Goal: Register for event/course

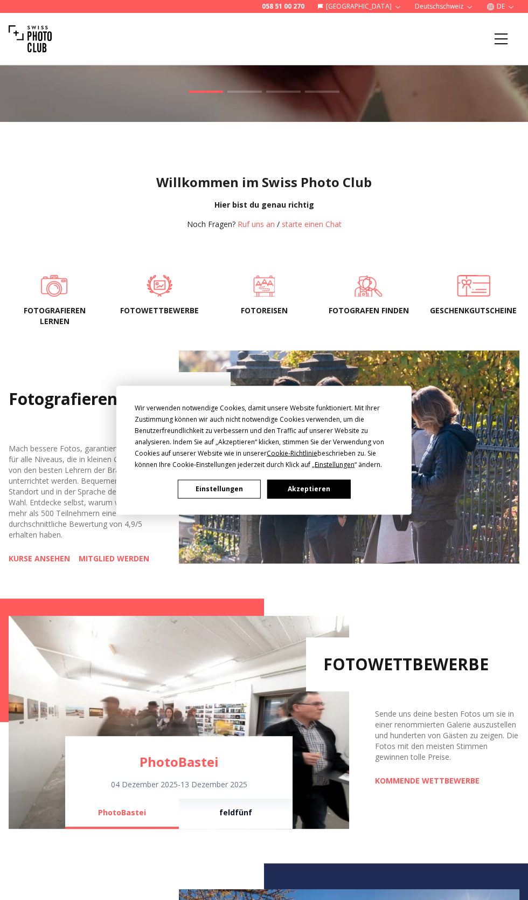
scroll to position [328, 0]
click at [319, 498] on button "Akzeptieren" at bounding box center [308, 488] width 83 height 19
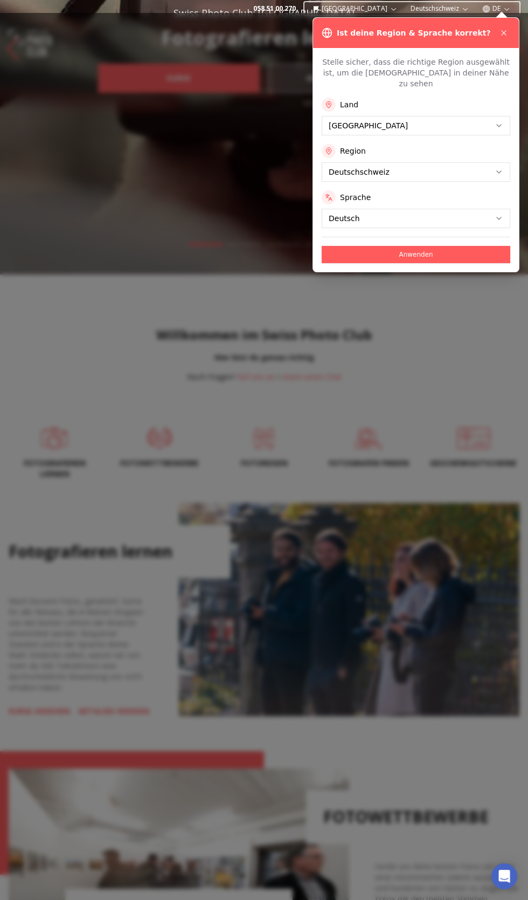
scroll to position [0, 0]
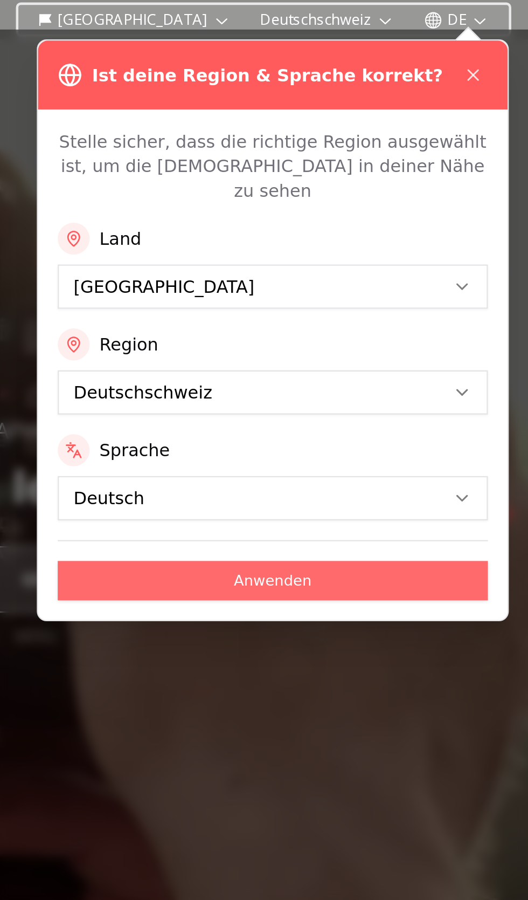
click at [386, 246] on button "Anwenden" at bounding box center [416, 254] width 189 height 17
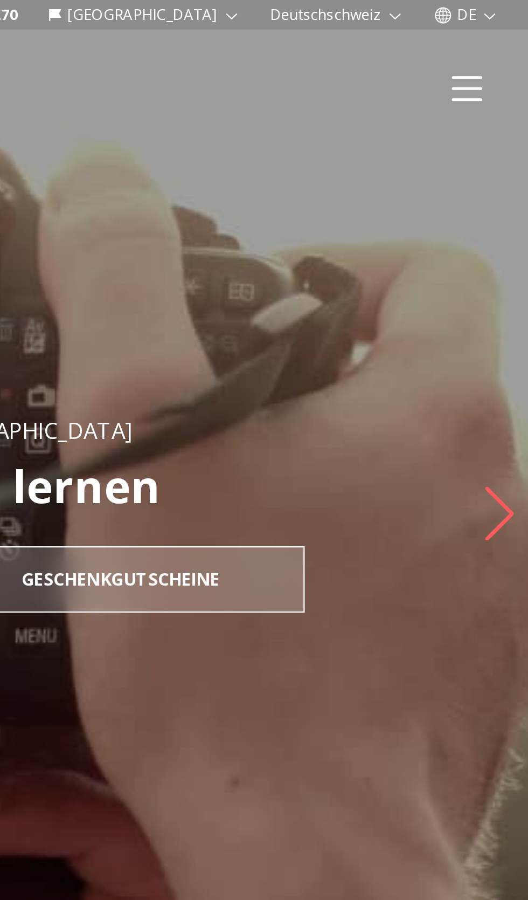
click at [507, 37] on icon "Menu" at bounding box center [501, 38] width 19 height 19
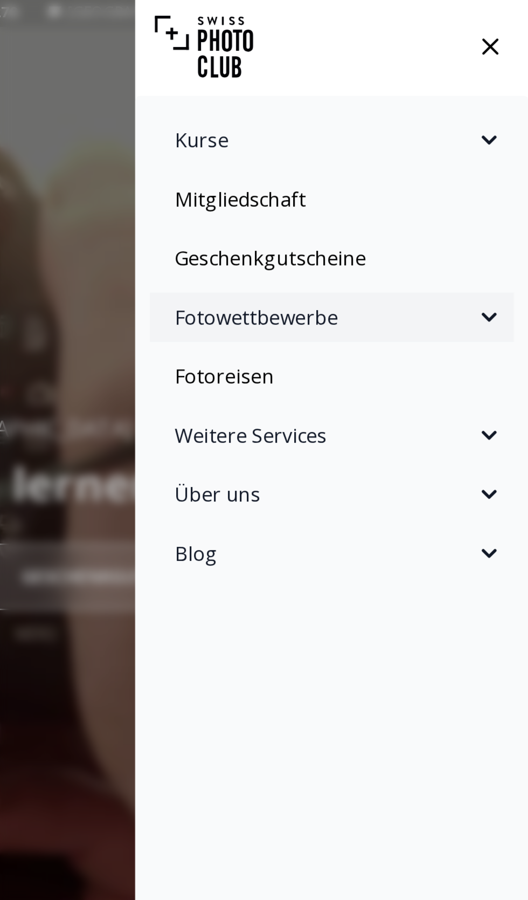
click at [409, 144] on span "Fotowettbewerbe" at bounding box center [439, 140] width 132 height 13
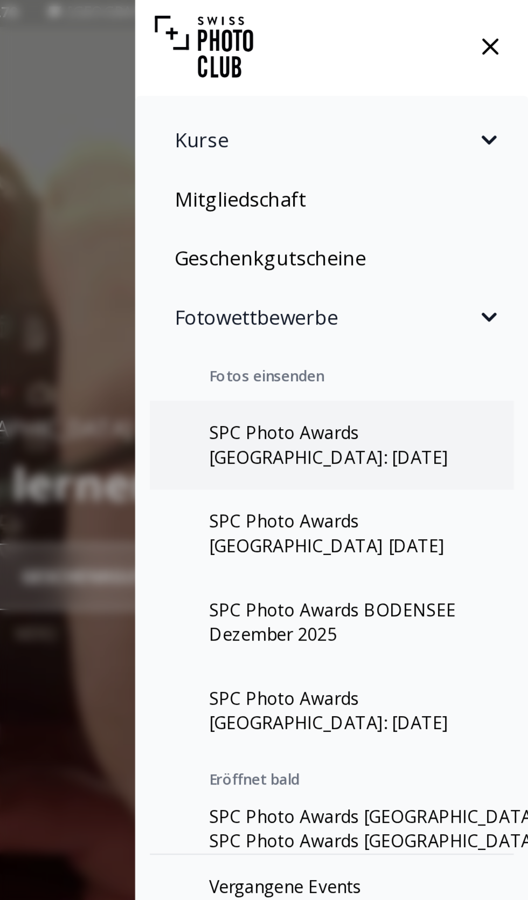
click at [407, 200] on link "SPC Photo Awards [GEOGRAPHIC_DATA]: [DATE]" at bounding box center [442, 196] width 160 height 39
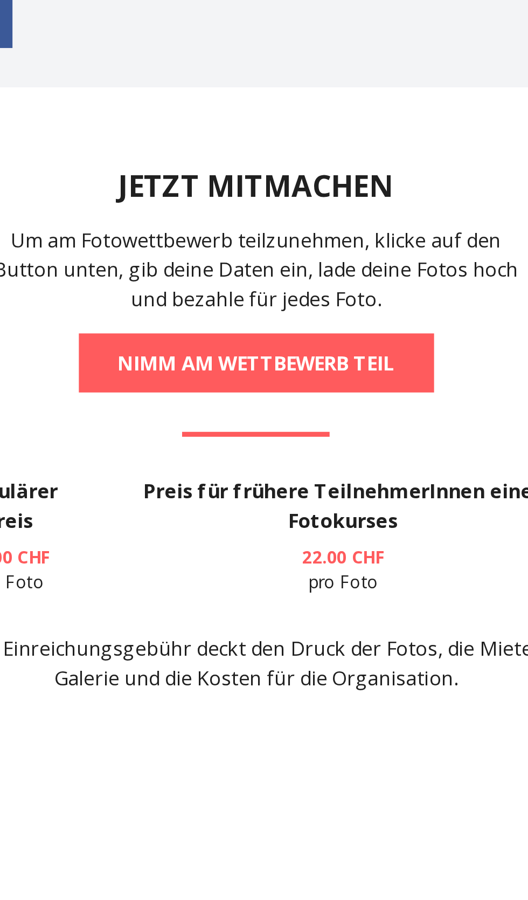
scroll to position [1674, 0]
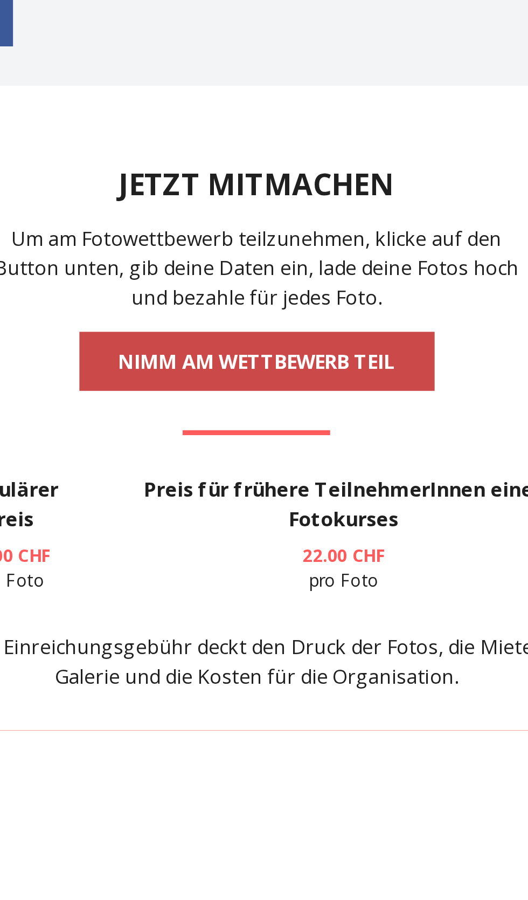
click at [244, 751] on link "NIMM AM WETTBEWERB TEIL" at bounding box center [264, 738] width 156 height 26
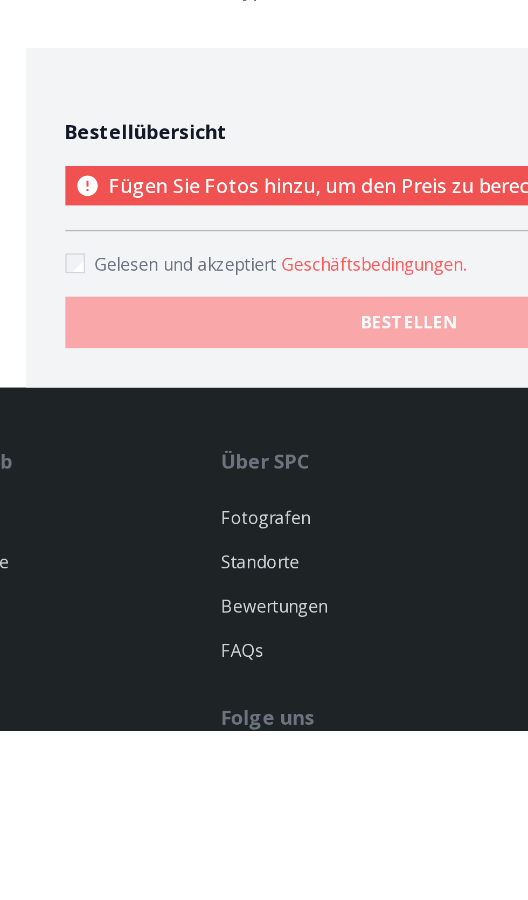
scroll to position [288, 0]
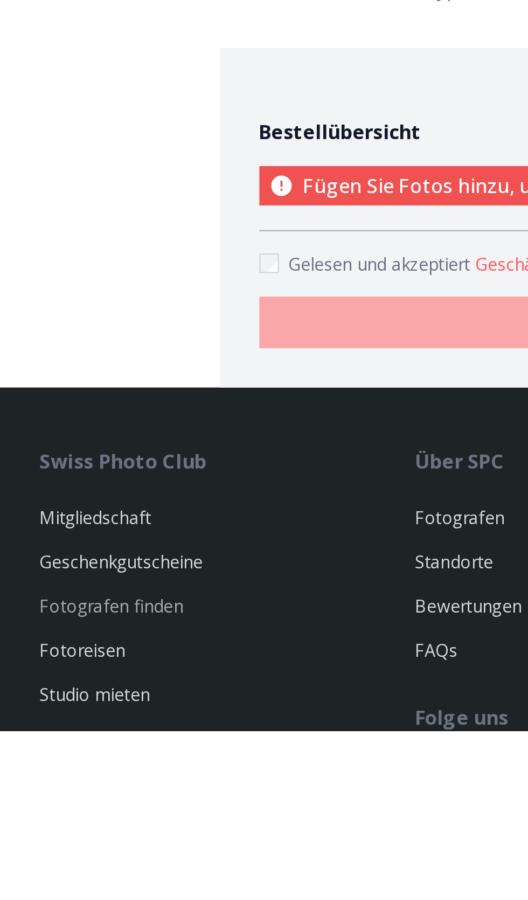
click at [38, 850] on link "Fotografen finden" at bounding box center [48, 845] width 63 height 10
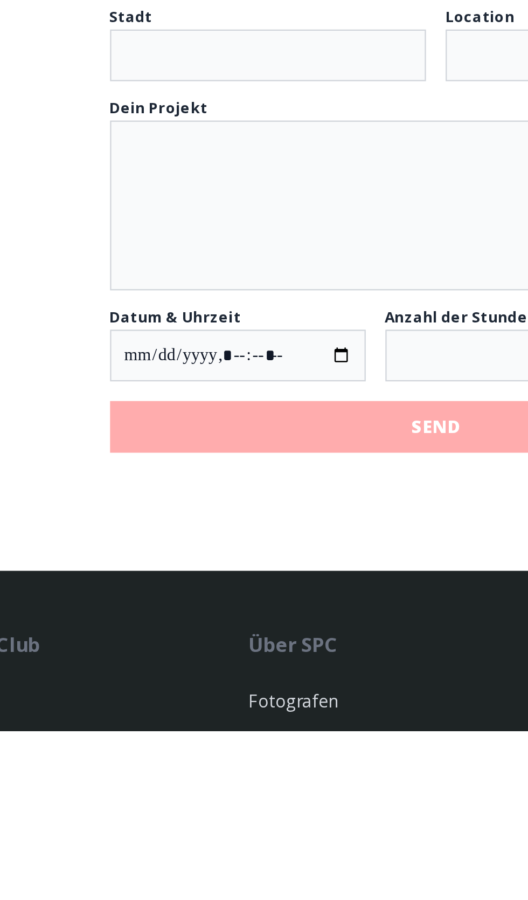
scroll to position [744, 0]
